Goal: Information Seeking & Learning: Learn about a topic

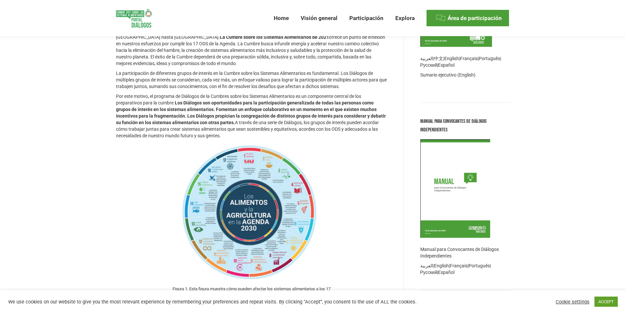
scroll to position [329, 0]
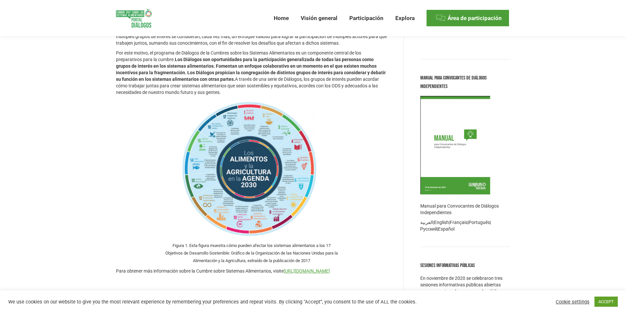
click at [254, 169] on img at bounding box center [252, 169] width 170 height 141
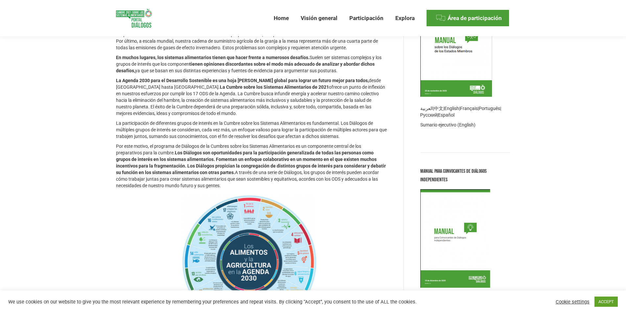
scroll to position [296, 0]
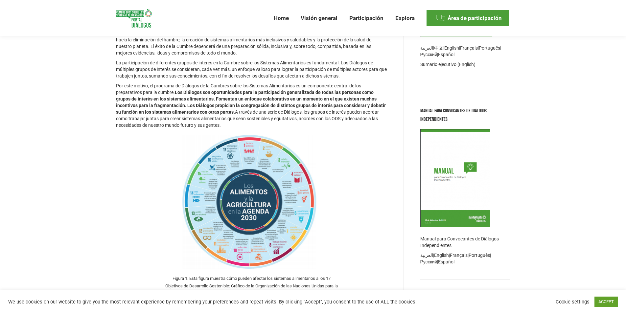
click at [255, 160] on img at bounding box center [252, 202] width 170 height 141
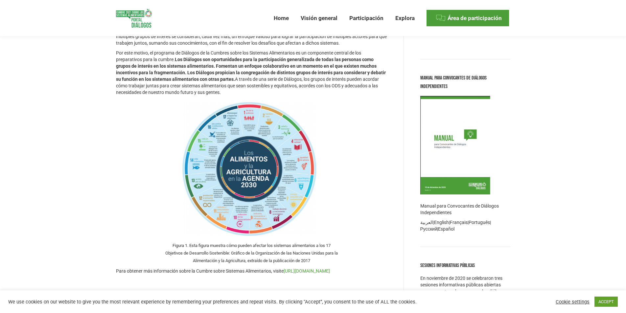
click at [330, 271] on link "[URL][DOMAIN_NAME]" at bounding box center [307, 270] width 46 height 5
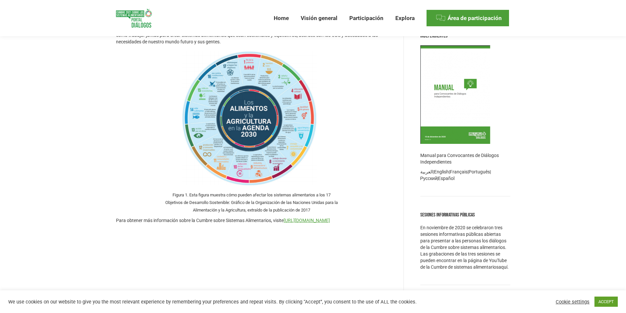
scroll to position [427, 0]
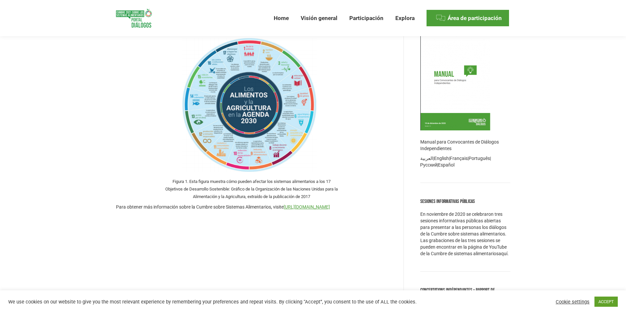
scroll to position [394, 0]
